Goal: Share content: Distribute website content to other platforms or users

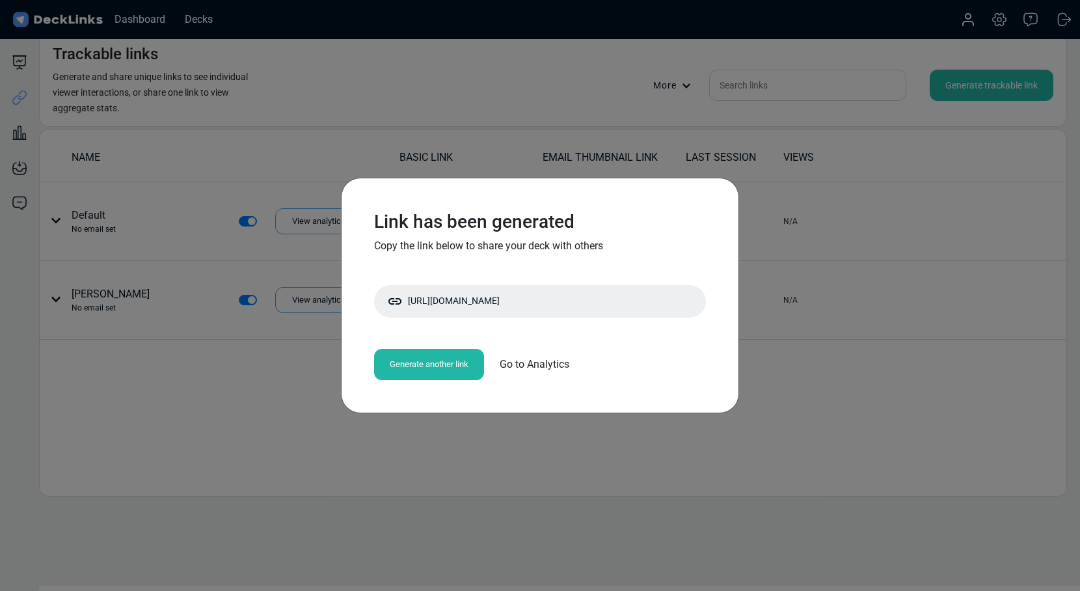
click at [544, 122] on div "Link has been generated Copy the link below to share your deck with others [URL…" at bounding box center [540, 295] width 1080 height 591
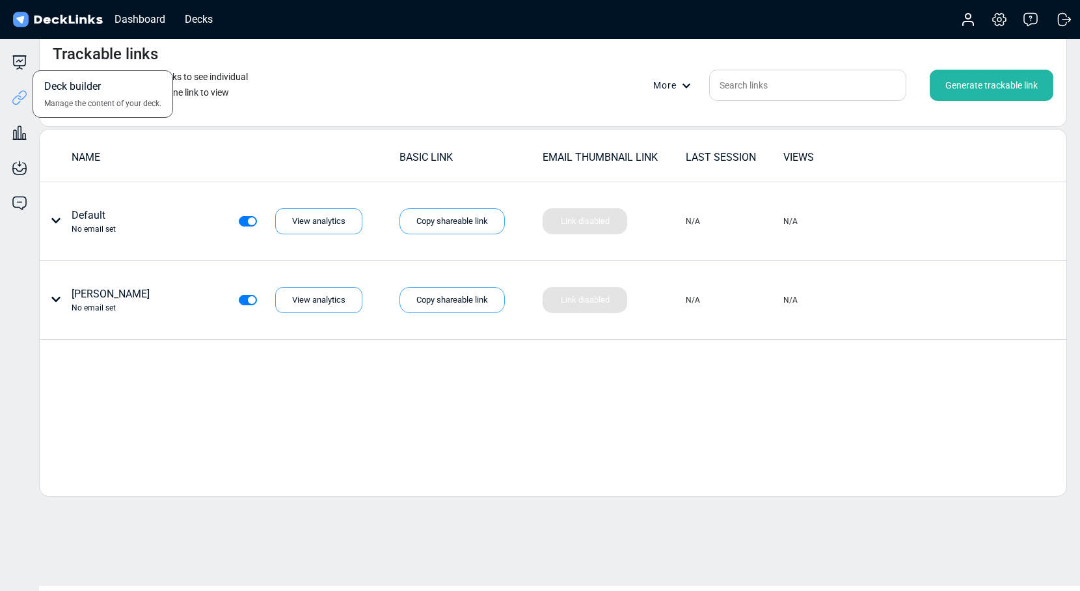
click at [11, 66] on div "Deck builder Manage the content of your deck." at bounding box center [19, 63] width 39 height 16
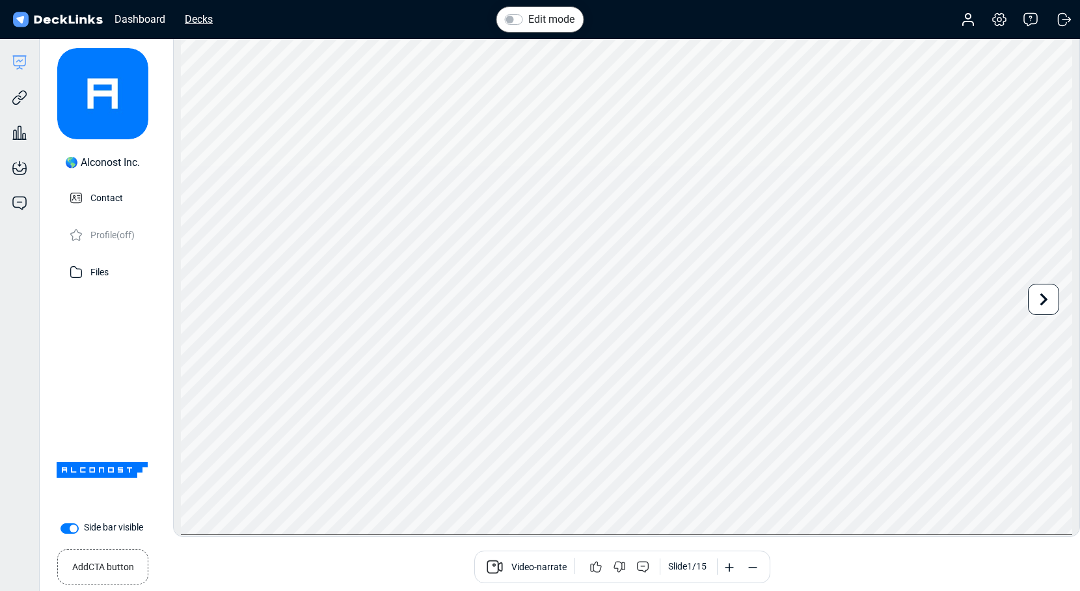
click at [192, 23] on div "Decks" at bounding box center [198, 19] width 41 height 16
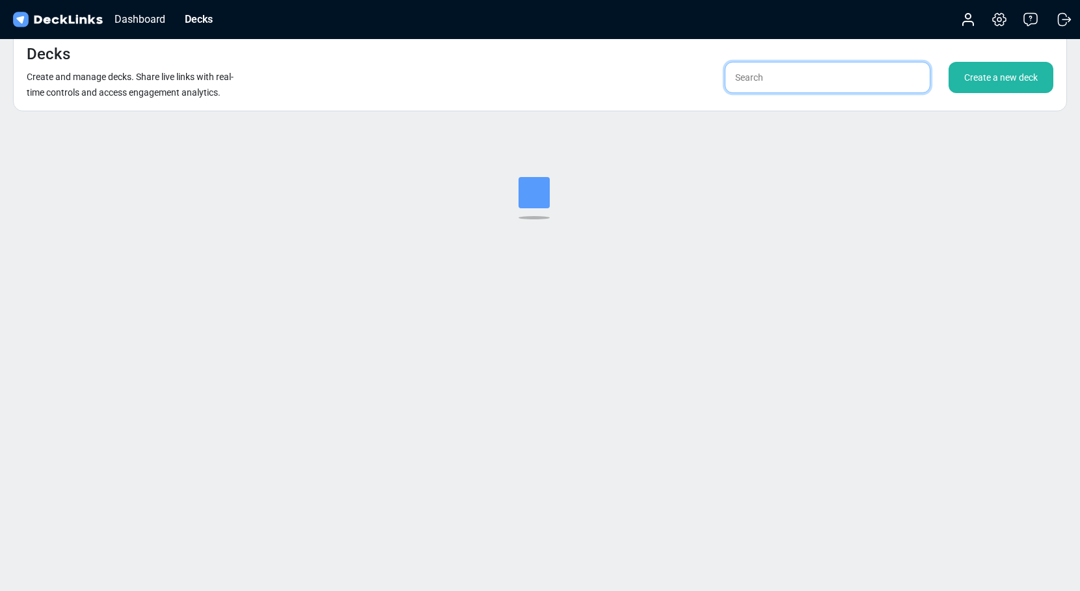
click at [787, 85] on input "text" at bounding box center [828, 77] width 206 height 31
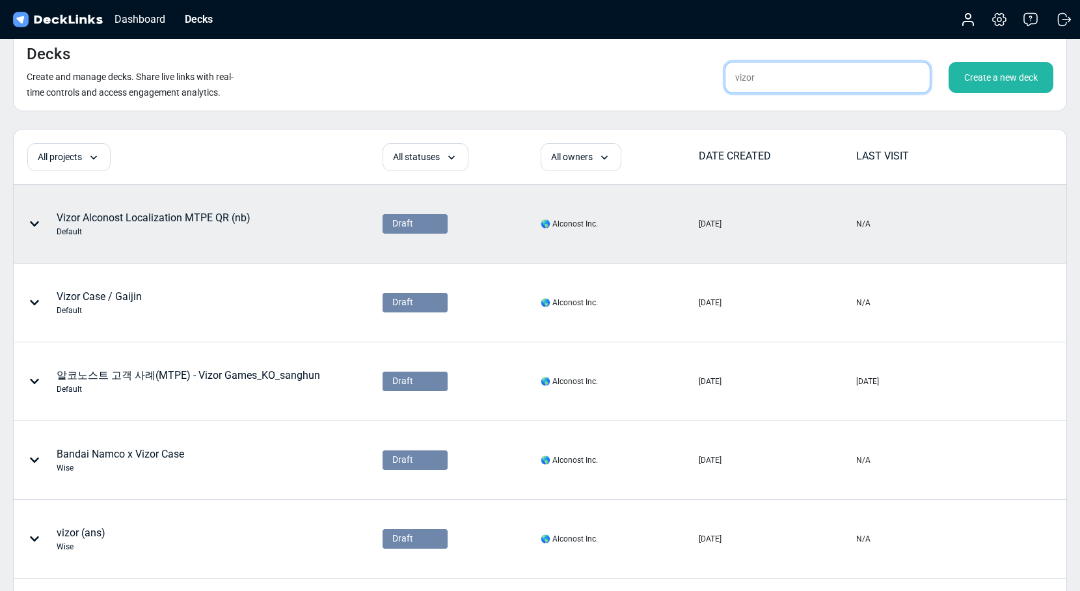
type input "vizor"
click at [232, 227] on div "Default" at bounding box center [154, 232] width 194 height 12
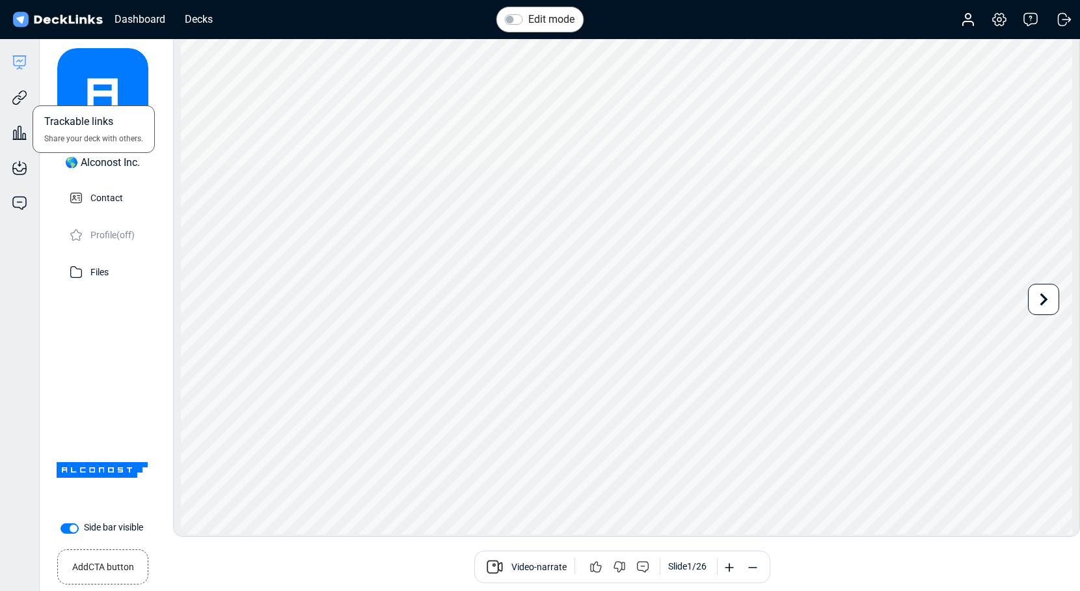
click at [22, 89] on div "Trackable links Share your deck with others." at bounding box center [19, 87] width 39 height 35
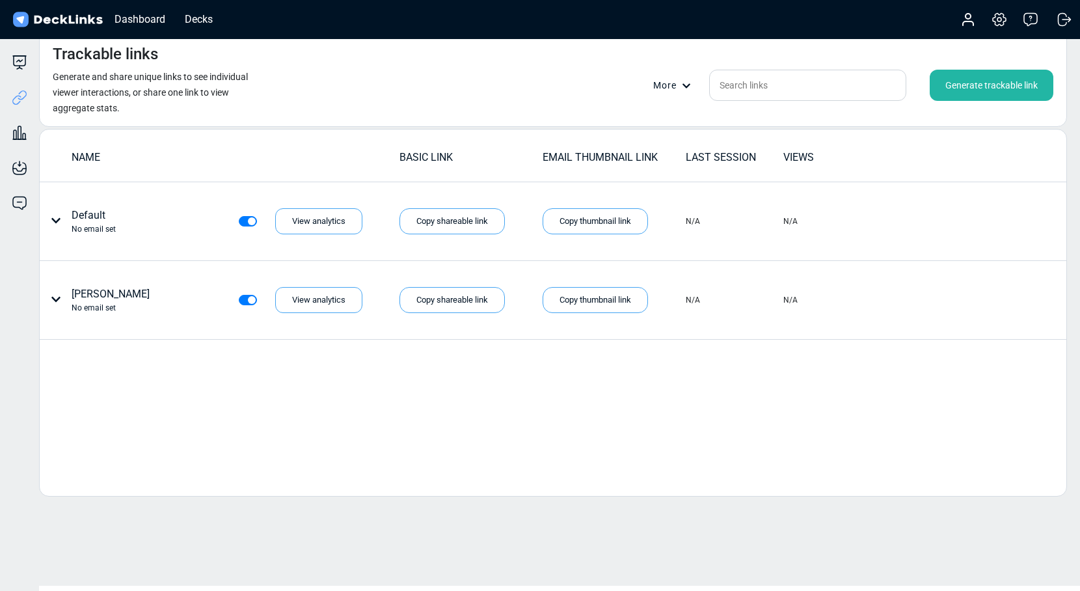
click at [957, 96] on div "Generate trackable link" at bounding box center [992, 85] width 124 height 31
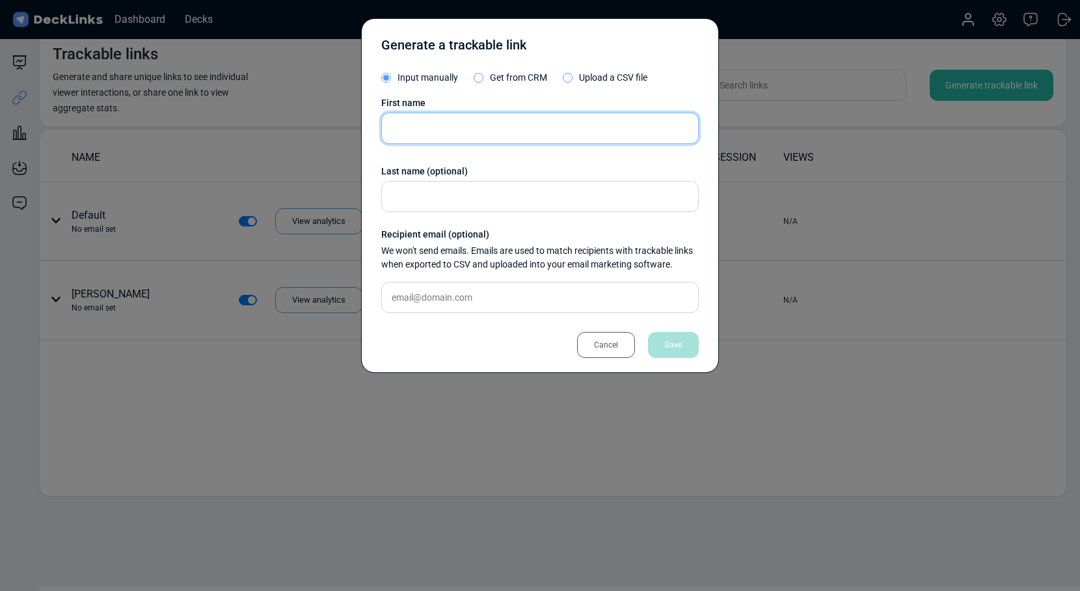
click at [582, 135] on input "text" at bounding box center [540, 128] width 318 height 31
type input "G"
type input "Полина"
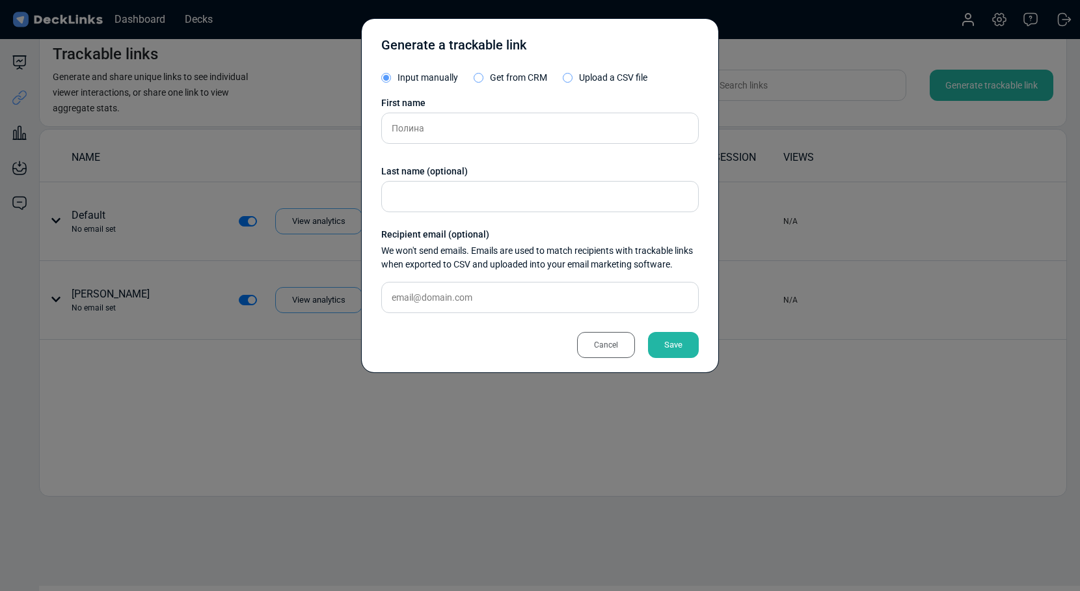
click at [681, 346] on div "Save" at bounding box center [673, 345] width 51 height 26
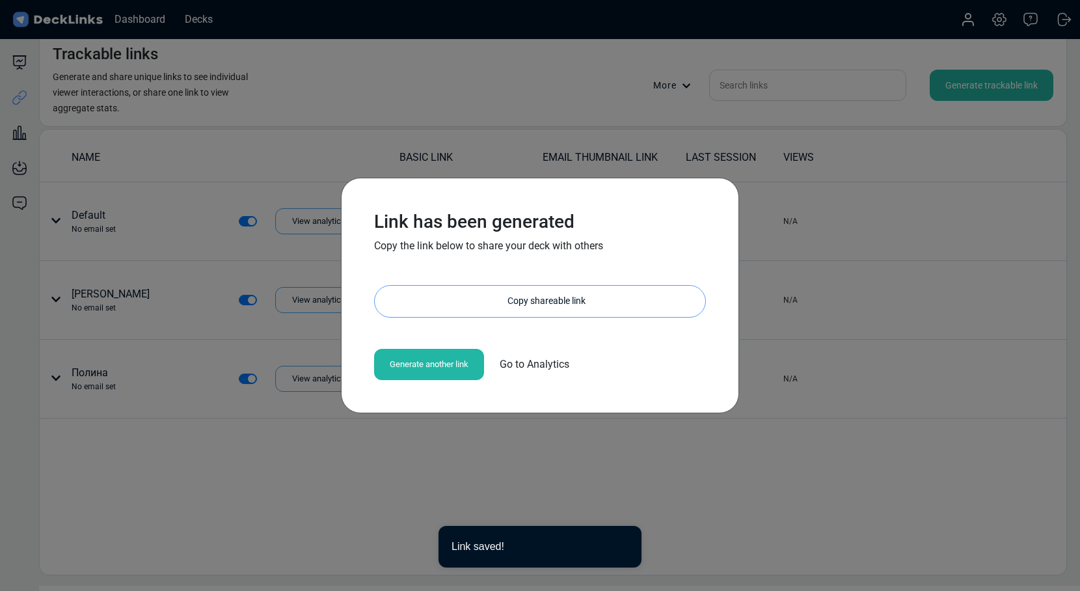
click at [463, 305] on div "Copy shareable link" at bounding box center [547, 301] width 318 height 31
